Goal: Use online tool/utility: Utilize a website feature to perform a specific function

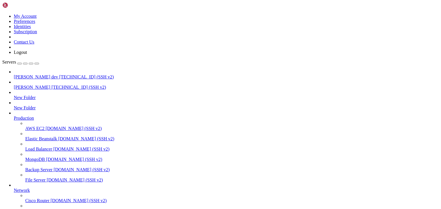
scroll to position [5, 0]
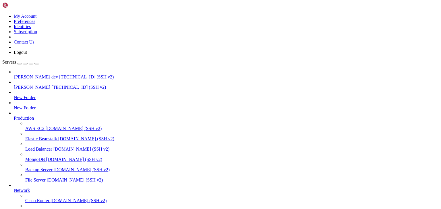
scroll to position [122, 0]
drag, startPoint x: 109, startPoint y: 569, endPoint x: 244, endPoint y: 520, distance: 144.2
